Goal: Find contact information: Find contact information

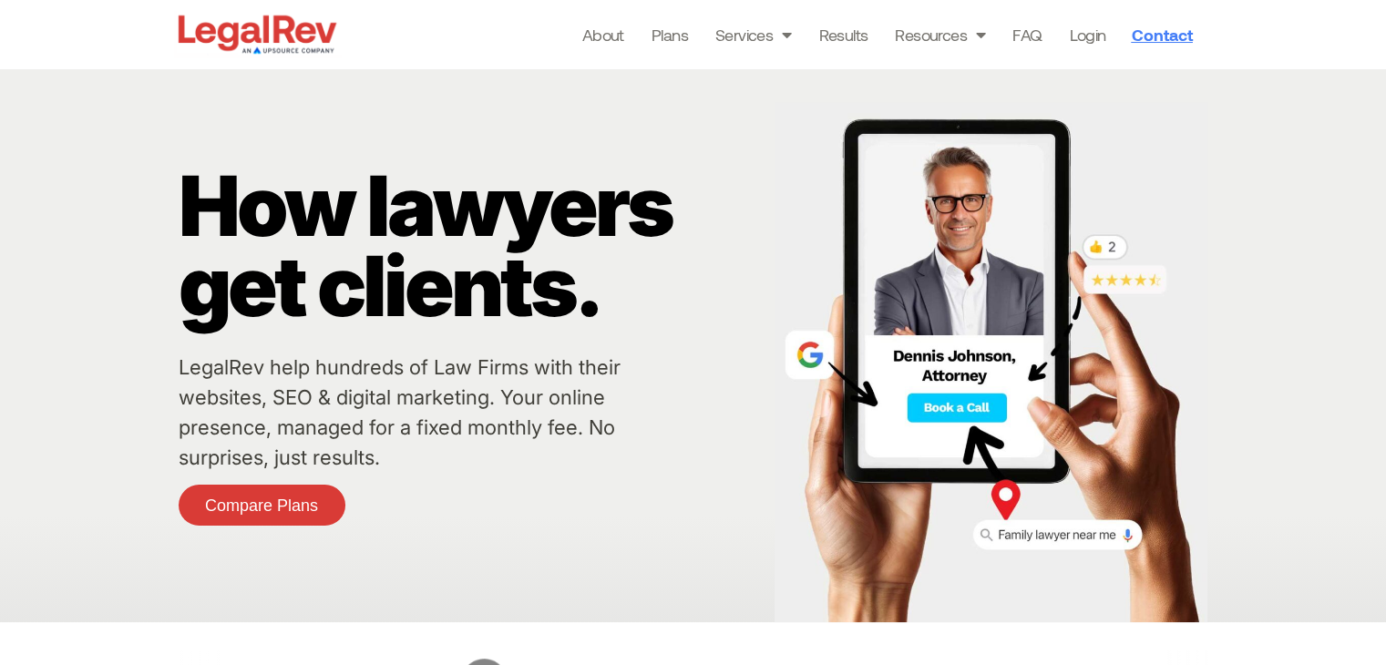
click at [1176, 31] on span "Contact" at bounding box center [1161, 34] width 61 height 16
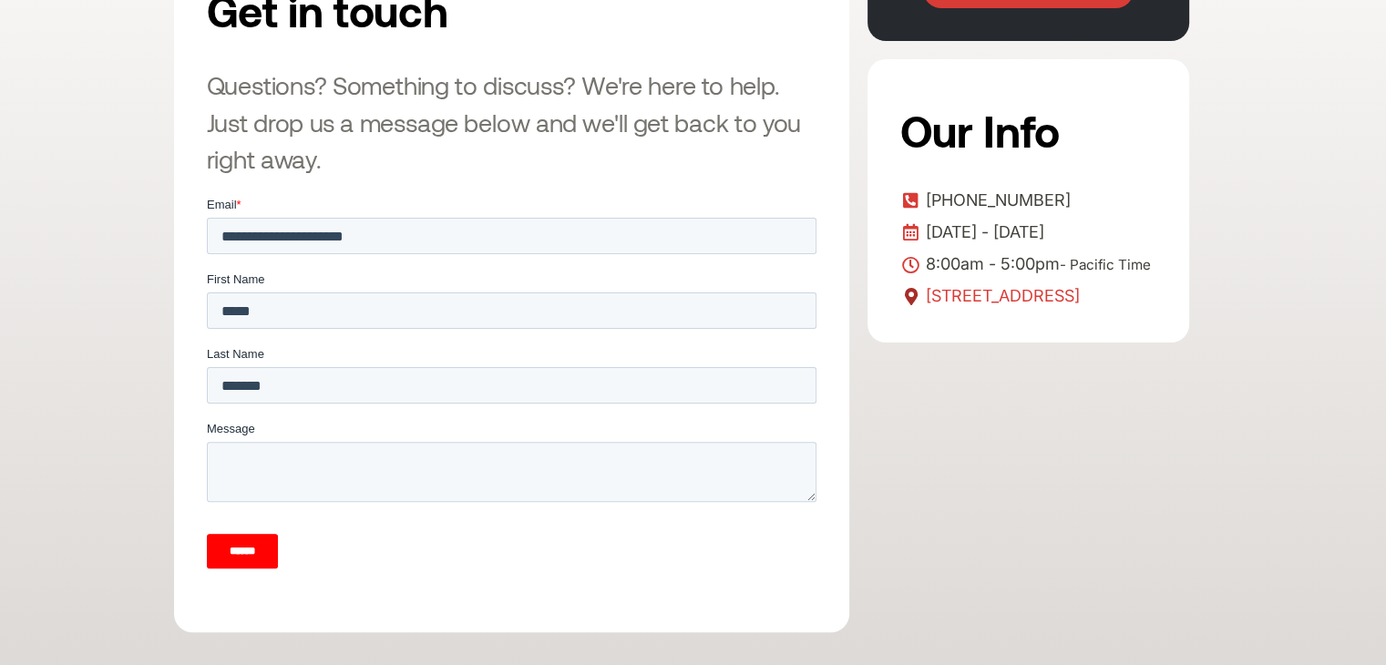
drag, startPoint x: 1039, startPoint y: 328, endPoint x: 928, endPoint y: 319, distance: 110.6
click at [928, 310] on span "[STREET_ADDRESS]" at bounding box center [1000, 295] width 159 height 27
copy span "[GEOGRAPHIC_DATA], [GEOGRAPHIC_DATA]"
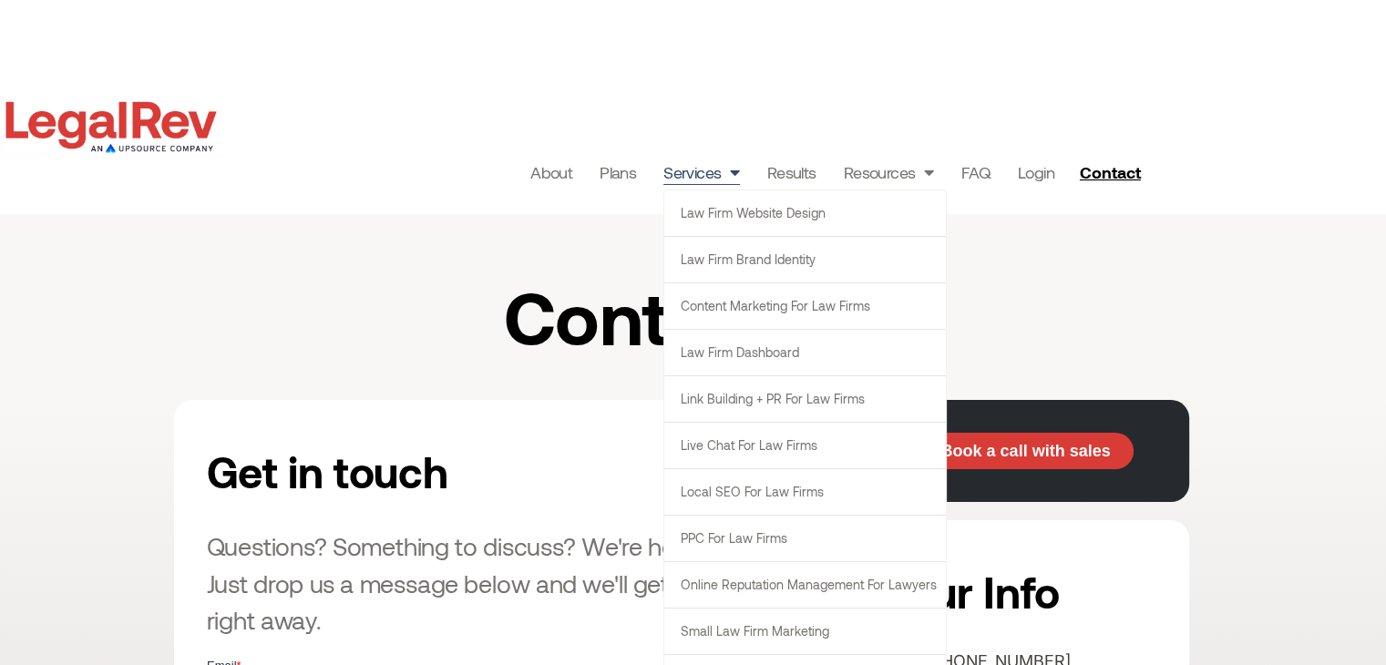
click at [733, 175] on span "Menu" at bounding box center [730, 172] width 18 height 35
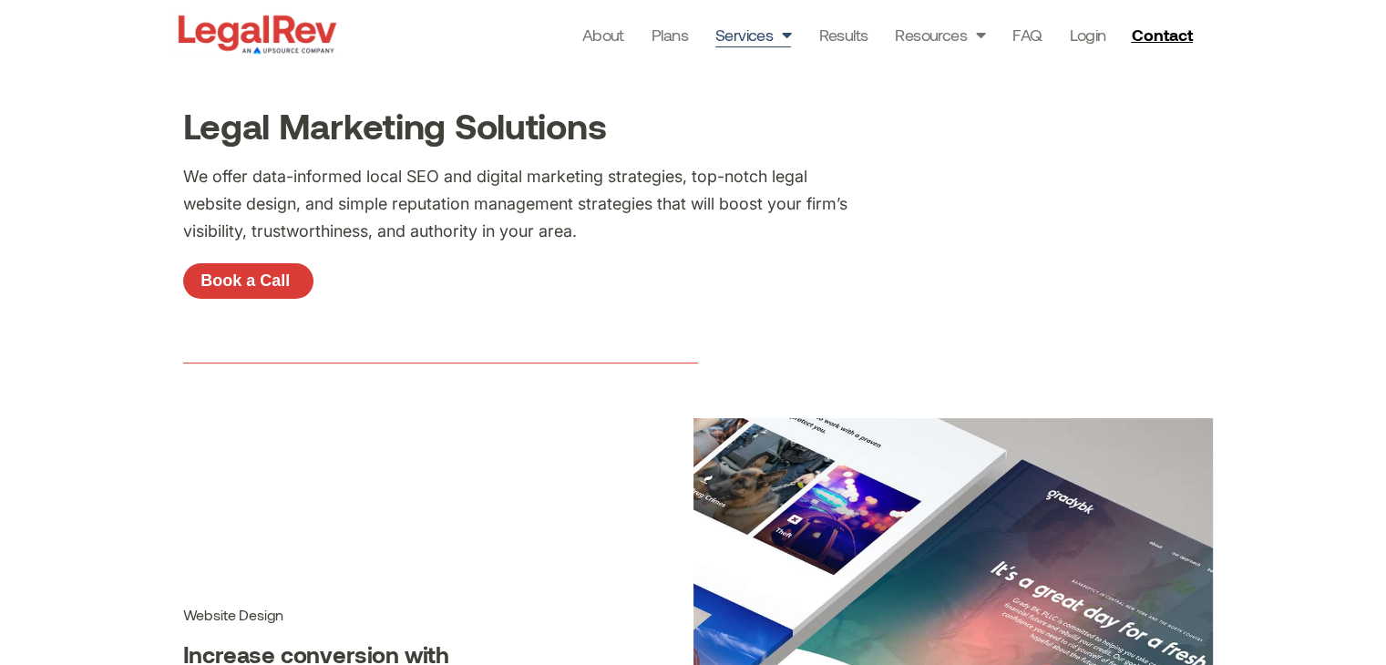
scroll to position [273, 0]
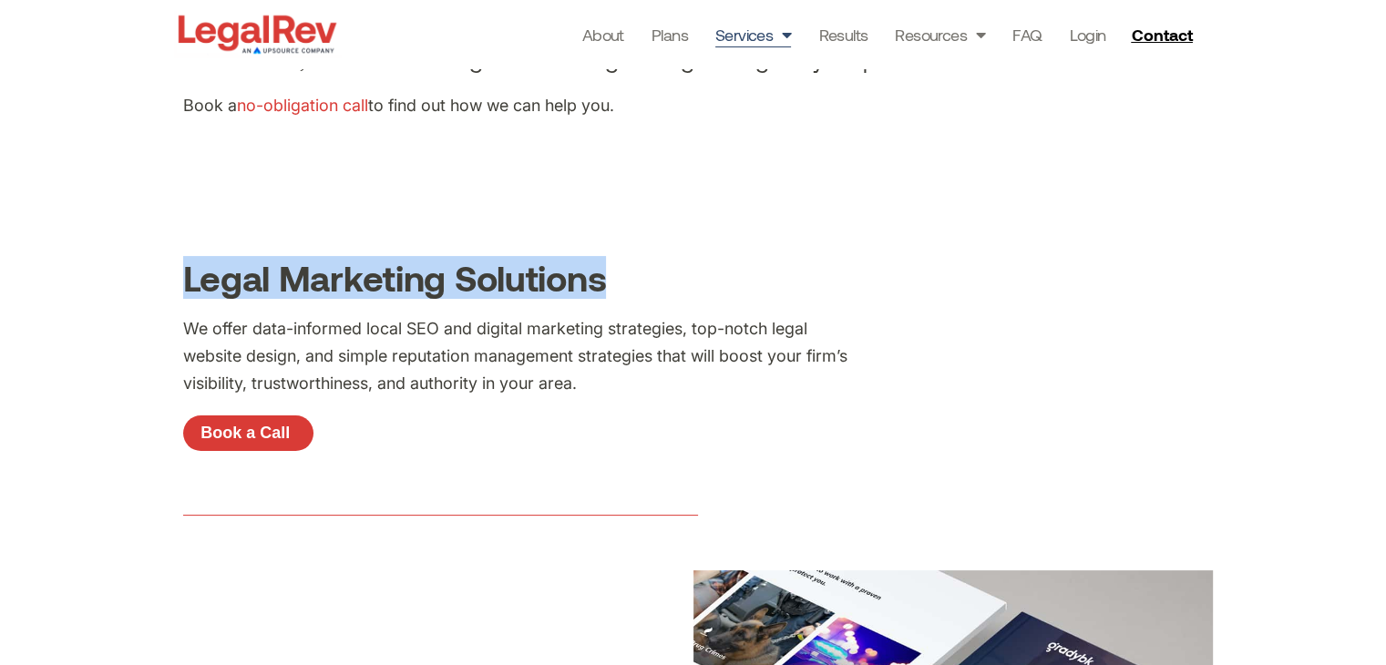
drag, startPoint x: 175, startPoint y: 277, endPoint x: 613, endPoint y: 290, distance: 438.4
click at [613, 290] on div "Legal Marketing Solutions" at bounding box center [693, 274] width 1039 height 46
copy h2 "Legal Marketing Solutions"
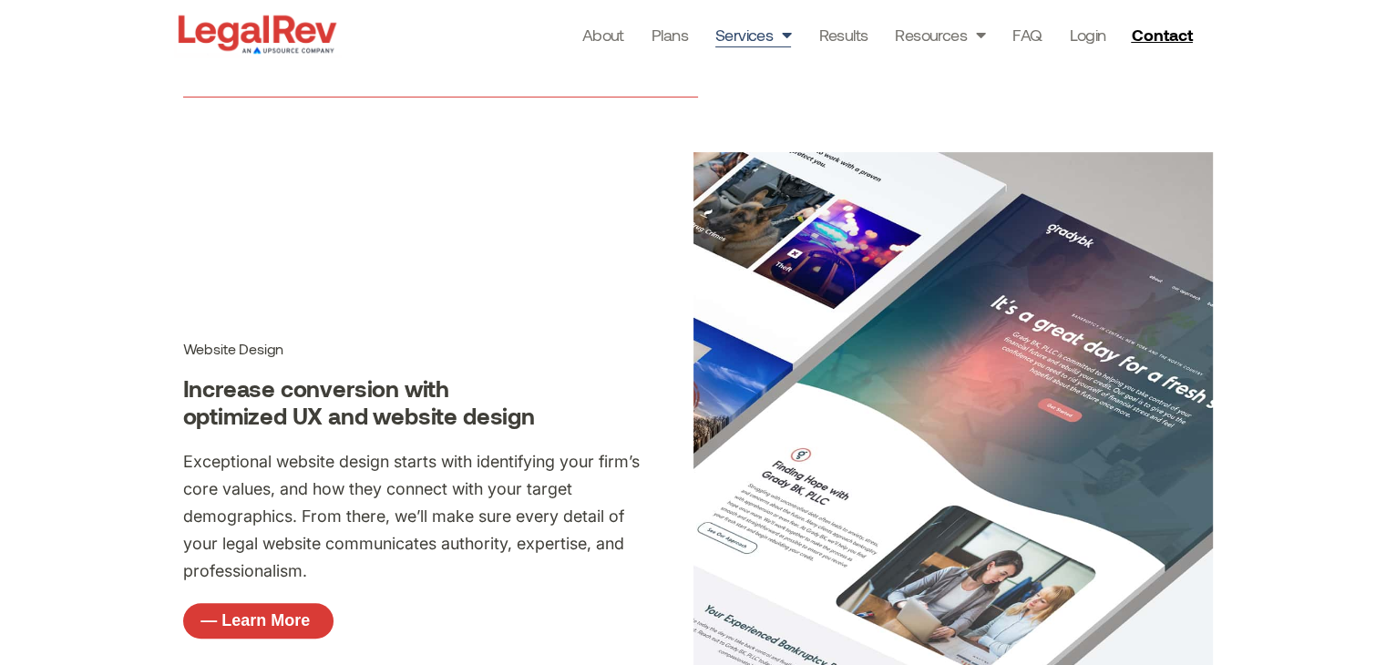
scroll to position [547, 0]
